Goal: Register for event/course

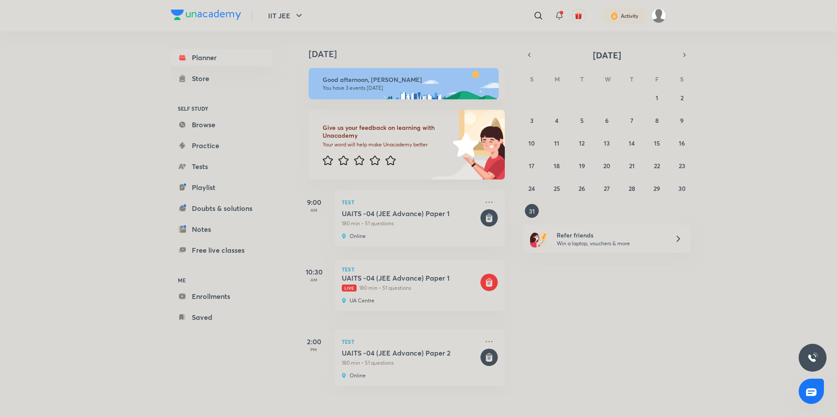
click at [834, 143] on div "[DATE] Good afternoon, [PERSON_NAME] You have 3 events [DATE] Give us your feed…" at bounding box center [565, 213] width 539 height 364
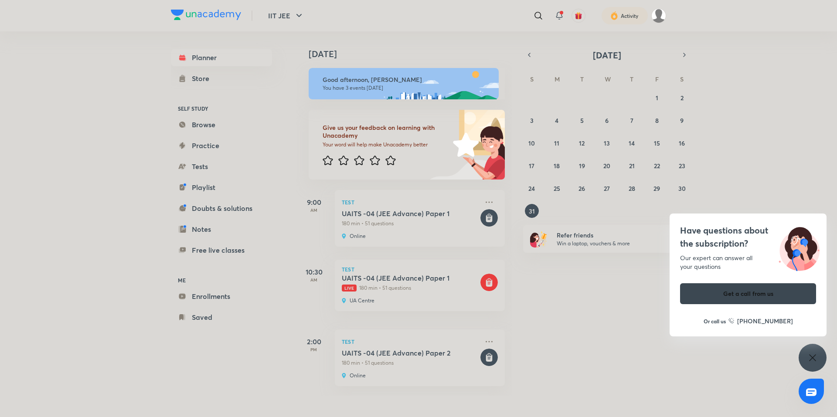
drag, startPoint x: 305, startPoint y: 109, endPoint x: 616, endPoint y: 285, distance: 357.2
click at [616, 285] on div "[DATE] Good afternoon, [PERSON_NAME] You have 3 events [DATE] Give us your feed…" at bounding box center [565, 213] width 539 height 364
click at [376, 303] on div "UA Centre" at bounding box center [410, 300] width 137 height 7
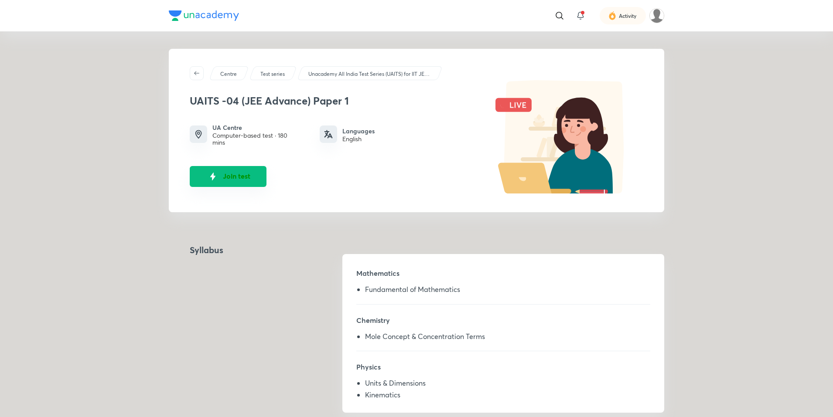
click at [229, 187] on div "Join test" at bounding box center [336, 177] width 292 height 21
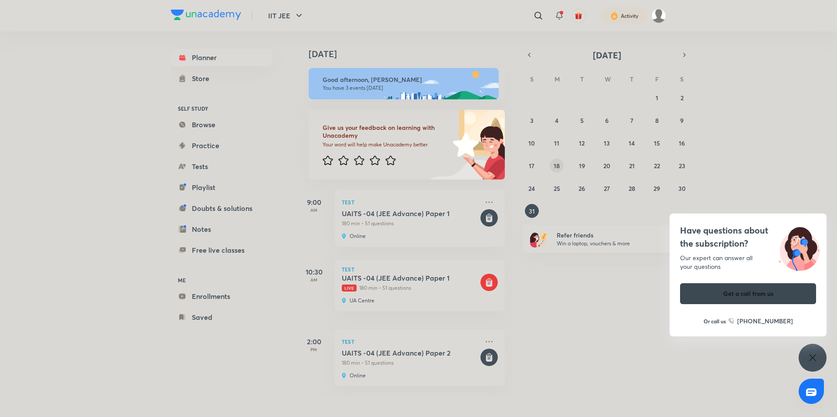
click at [560, 167] on button "18" at bounding box center [557, 166] width 14 height 14
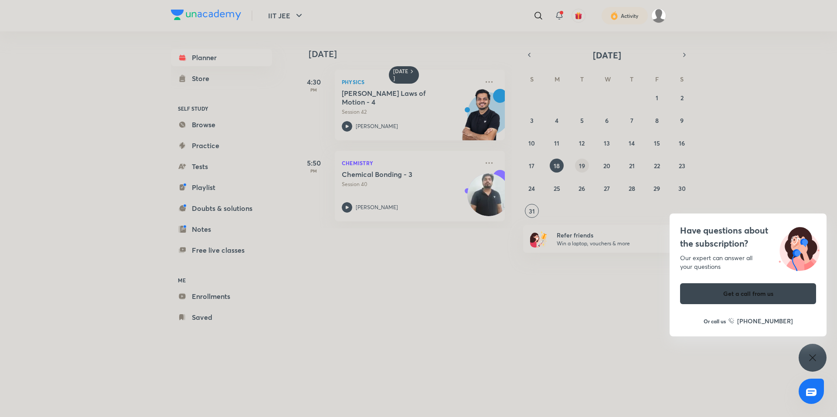
click at [582, 169] on abbr "19" at bounding box center [582, 166] width 6 height 8
click at [588, 351] on div "[DATE] [DATE] 4:00 PM Physics [PERSON_NAME] Laws of Motion - 5 Session 43 [PERS…" at bounding box center [481, 215] width 370 height 368
